Goal: Task Accomplishment & Management: Use online tool/utility

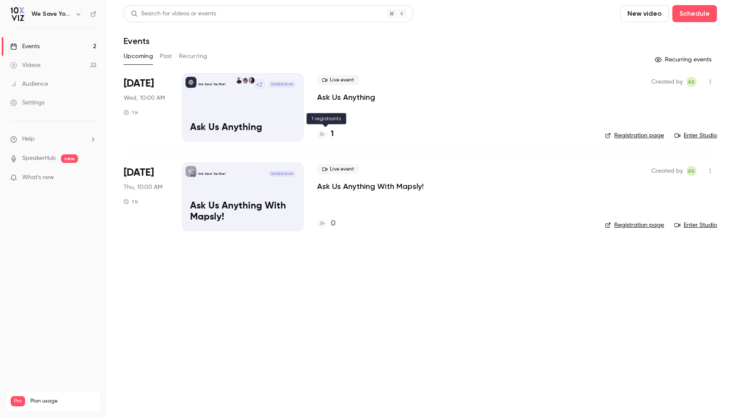
click at [326, 135] on div at bounding box center [322, 134] width 10 height 10
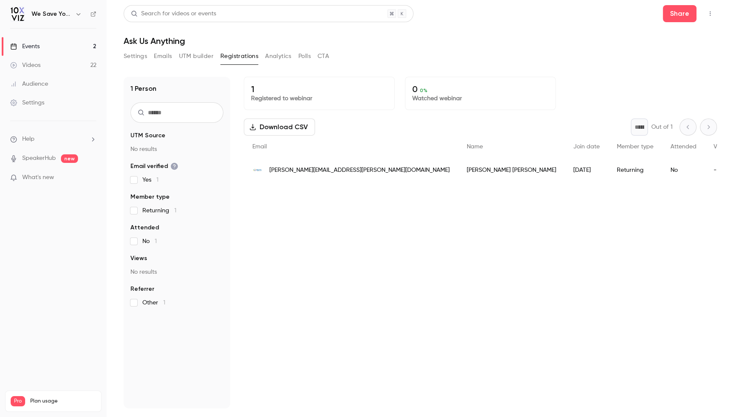
click at [49, 44] on link "Events 2" at bounding box center [53, 46] width 107 height 19
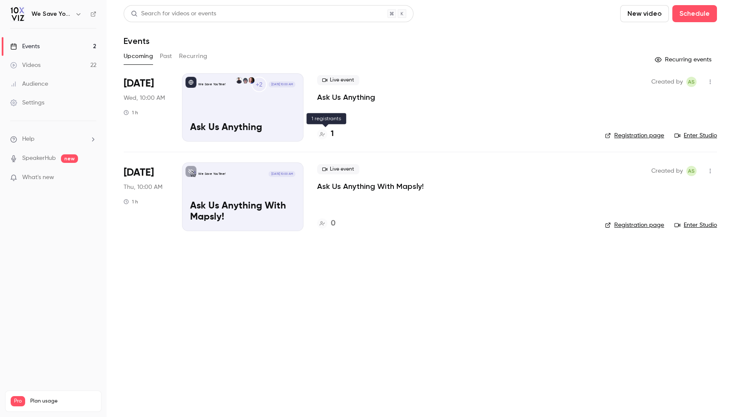
click at [321, 134] on icon at bounding box center [322, 134] width 5 height 5
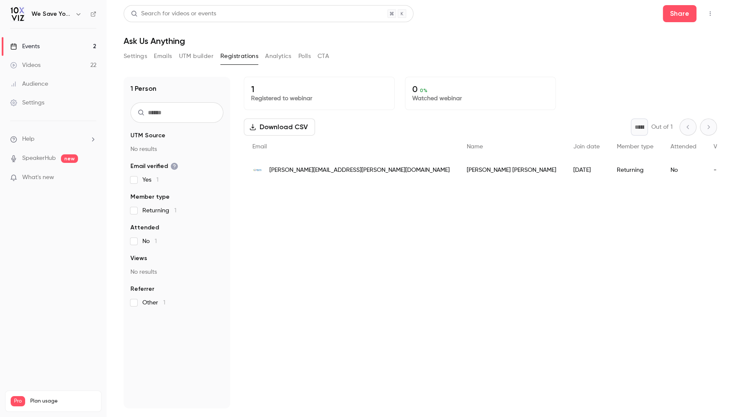
click at [40, 44] on div "Events" at bounding box center [24, 46] width 29 height 9
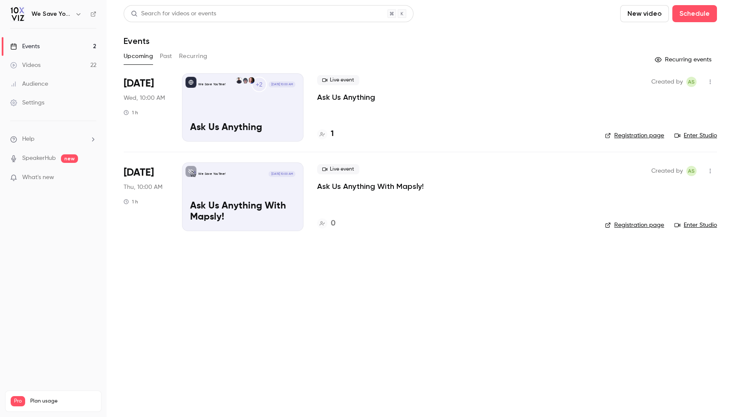
click at [356, 240] on li "[DATE] Thu, 10:00 AM 1 h We Save You Time! [DATE] 10:00 AM Ask Us Anything With…" at bounding box center [421, 196] width 594 height 89
click at [303, 284] on main "Search for videos or events New video Schedule Events Upcoming Past Recurring R…" at bounding box center [421, 208] width 628 height 417
click at [397, 186] on p "Ask Us Anything With Mapsly!" at bounding box center [370, 186] width 107 height 10
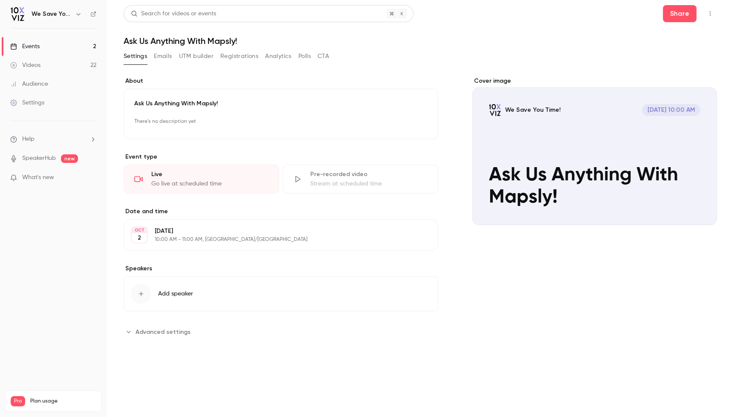
click at [195, 57] on button "UTM builder" at bounding box center [196, 56] width 35 height 14
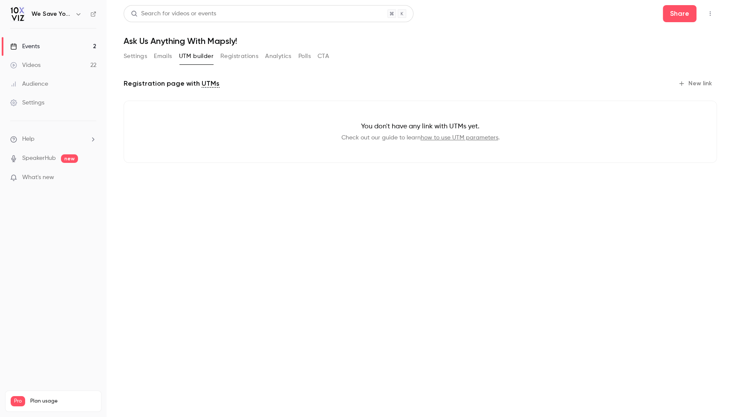
click at [705, 82] on button "New link" at bounding box center [696, 84] width 42 height 14
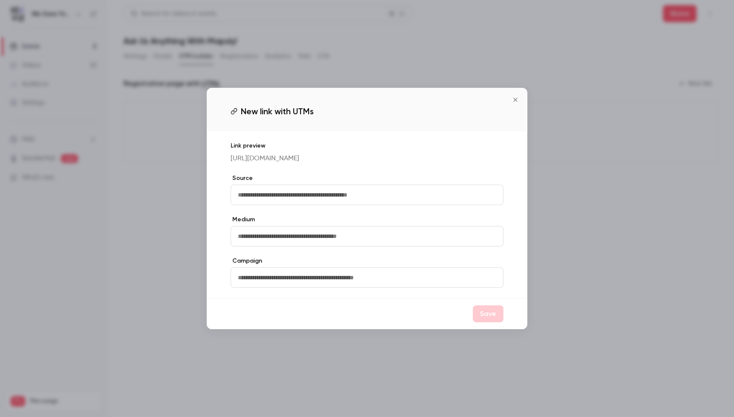
click at [350, 198] on input "text" at bounding box center [367, 195] width 273 height 20
type input "**********"
click at [336, 237] on input "text" at bounding box center [367, 236] width 273 height 20
type input "**********"
click at [484, 319] on button "Save" at bounding box center [488, 313] width 31 height 17
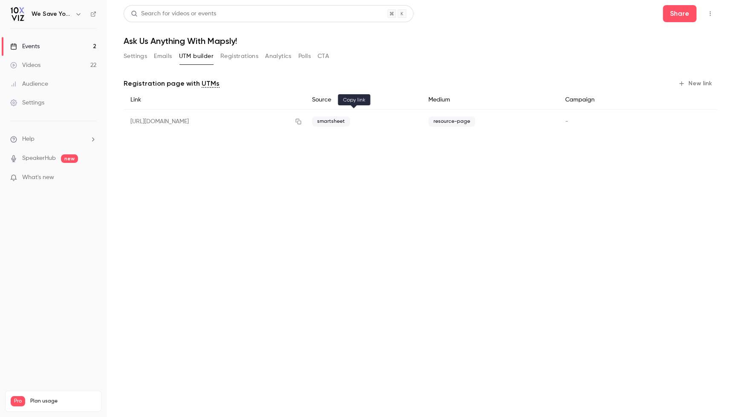
click at [302, 122] on icon "button" at bounding box center [298, 122] width 7 height 6
